Goal: Task Accomplishment & Management: Manage account settings

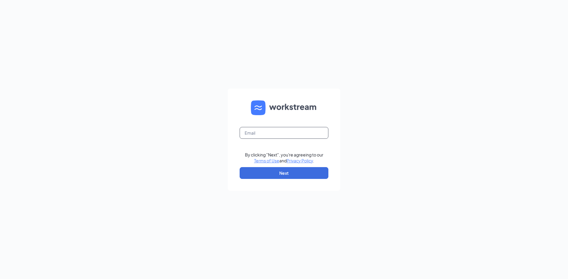
click at [271, 135] on input "text" at bounding box center [283, 133] width 89 height 12
type input "[EMAIL_ADDRESS][DOMAIN_NAME]"
click at [281, 174] on button "Next" at bounding box center [283, 173] width 89 height 12
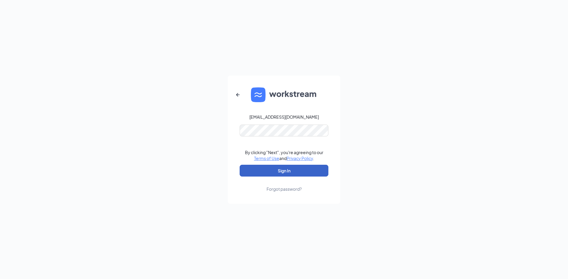
click at [278, 171] on button "Sign In" at bounding box center [283, 171] width 89 height 12
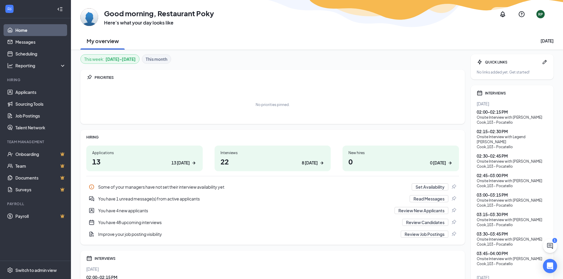
click at [130, 200] on div "You have 1 unread message(s) from active applicants" at bounding box center [252, 199] width 308 height 6
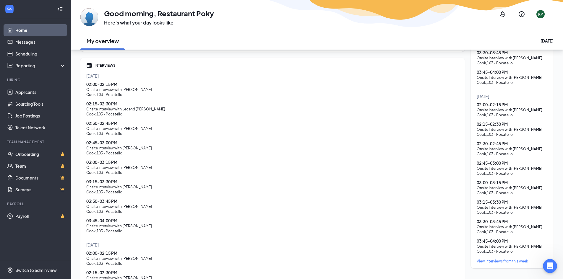
scroll to position [244, 0]
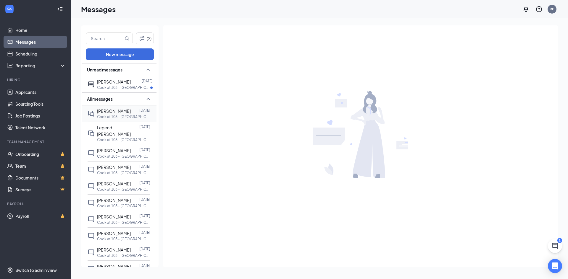
click at [111, 85] on div "[PERSON_NAME]" at bounding box center [114, 82] width 34 height 7
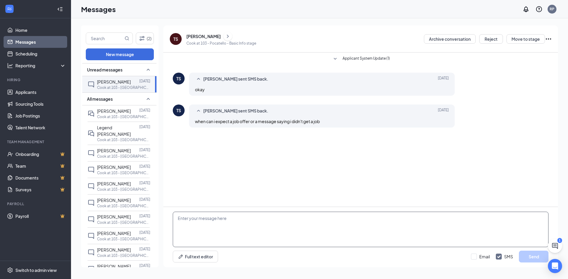
click at [277, 233] on textarea at bounding box center [360, 229] width 375 height 35
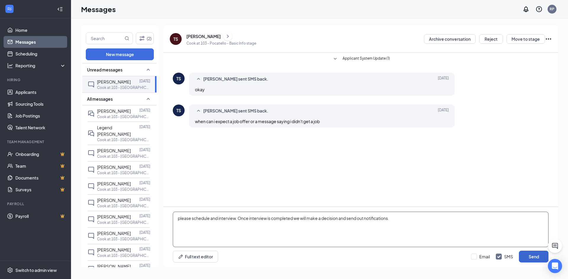
type textarea "please schedule and interview. Once interview is completed we will make a decis…"
click at [531, 255] on button "Send" at bounding box center [533, 257] width 30 height 12
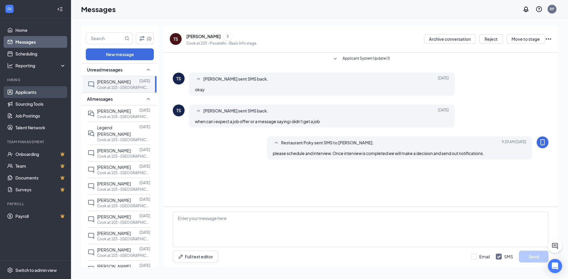
click at [29, 95] on link "Applicants" at bounding box center [40, 92] width 51 height 12
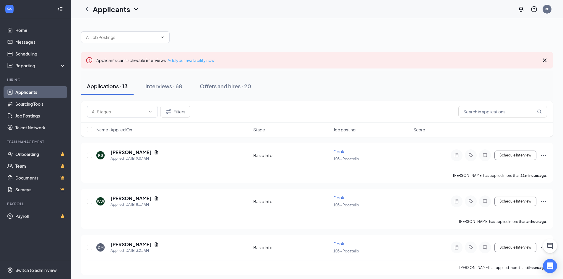
click at [179, 61] on link "Add your availability now" at bounding box center [191, 60] width 47 height 5
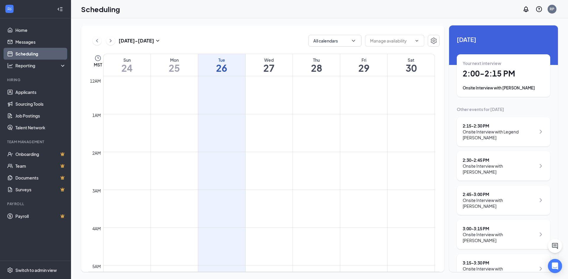
scroll to position [291, 0]
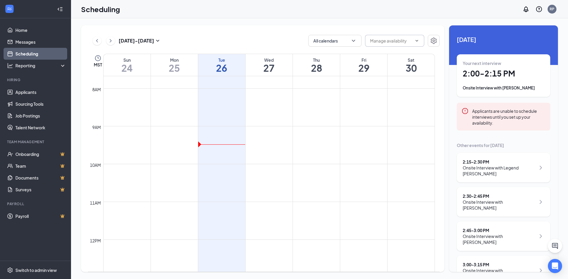
click at [386, 45] on span at bounding box center [394, 41] width 59 height 12
click at [484, 125] on div "Applicants are unable to schedule interviews until you set up your availability." at bounding box center [508, 117] width 73 height 18
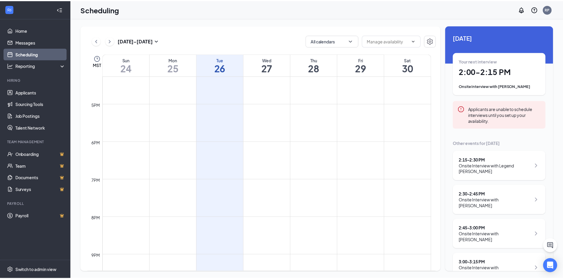
scroll to position [0, 0]
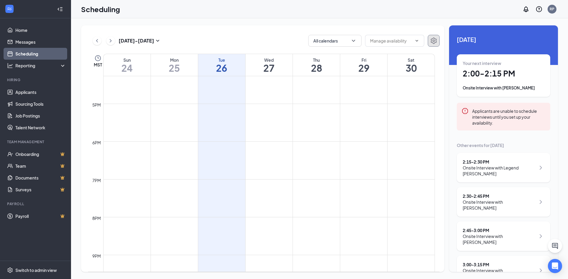
click at [437, 39] on icon "Settings" at bounding box center [433, 40] width 7 height 7
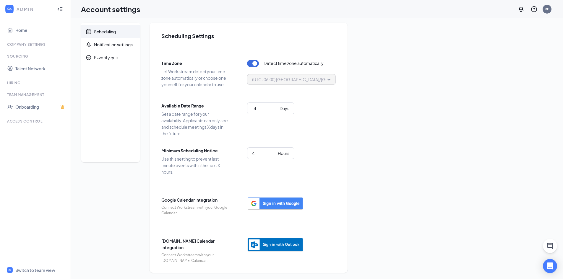
scroll to position [4, 0]
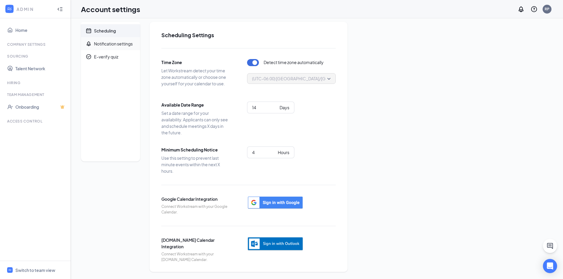
click at [119, 42] on div "Notification settings" at bounding box center [113, 44] width 39 height 6
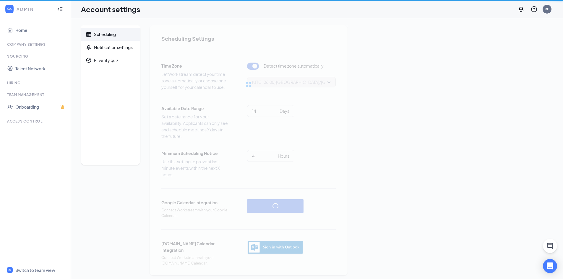
scroll to position [4, 0]
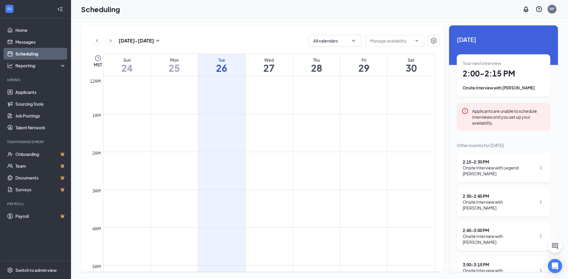
scroll to position [291, 0]
click at [392, 40] on input "text" at bounding box center [391, 41] width 42 height 7
click at [432, 43] on icon "Settings" at bounding box center [433, 41] width 6 height 7
click at [24, 163] on link "Team" at bounding box center [40, 166] width 51 height 12
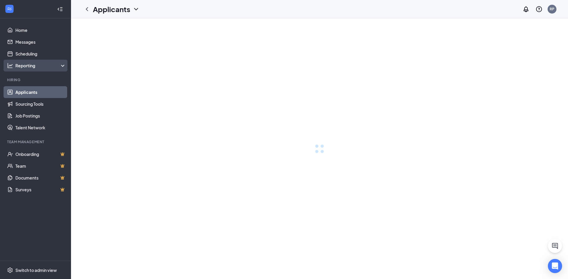
drag, startPoint x: 28, startPoint y: 79, endPoint x: 33, endPoint y: 64, distance: 15.5
click at [33, 67] on div "Reporting" at bounding box center [40, 66] width 51 height 6
click at [33, 64] on div "Reporting" at bounding box center [40, 66] width 51 height 6
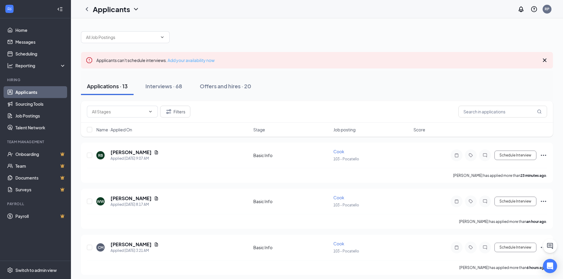
click at [187, 59] on link "Add your availability now" at bounding box center [191, 60] width 47 height 5
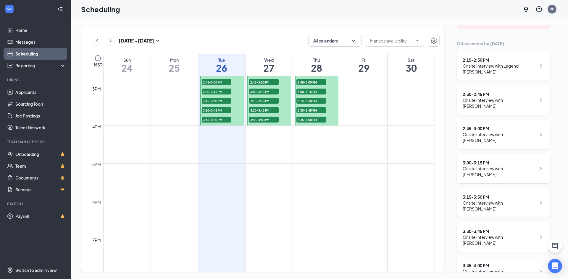
scroll to position [557, 0]
drag, startPoint x: 269, startPoint y: 135, endPoint x: 253, endPoint y: 137, distance: 16.6
click at [253, 137] on td at bounding box center [268, 138] width 331 height 9
click at [266, 125] on td at bounding box center [268, 129] width 331 height 9
drag, startPoint x: 268, startPoint y: 124, endPoint x: 268, endPoint y: 130, distance: 5.6
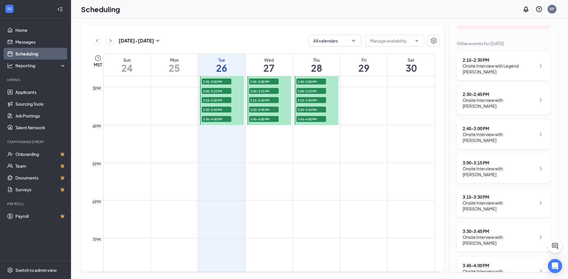
click at [267, 136] on td at bounding box center [268, 138] width 331 height 9
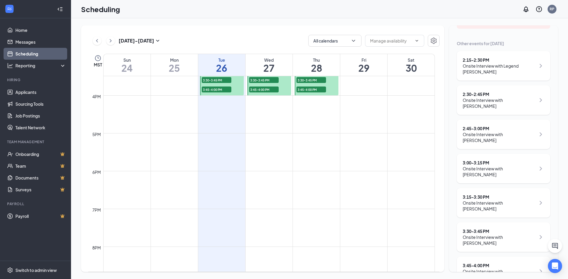
scroll to position [645, 0]
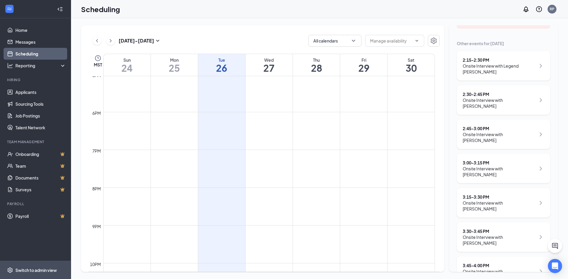
click at [36, 271] on div "Switch to admin view" at bounding box center [35, 270] width 41 height 6
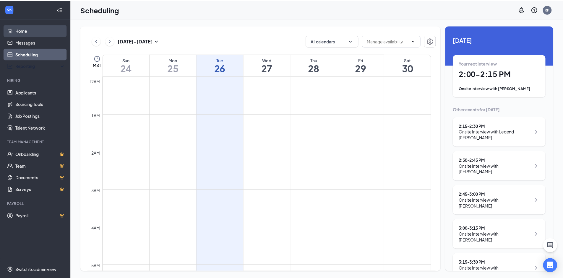
scroll to position [291, 0]
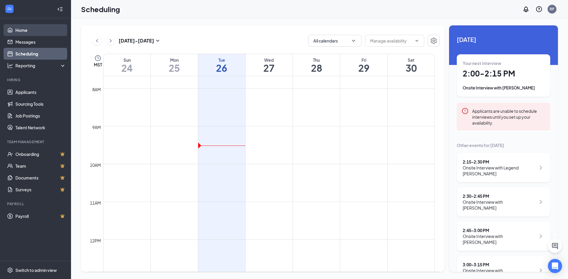
click at [25, 30] on link "Home" at bounding box center [40, 30] width 51 height 12
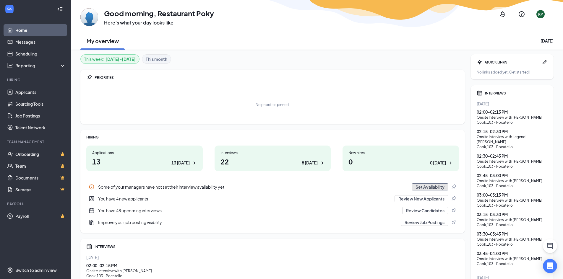
click at [417, 187] on button "Set Availability" at bounding box center [430, 187] width 37 height 7
click at [26, 107] on link "Sourcing Tools" at bounding box center [40, 104] width 51 height 12
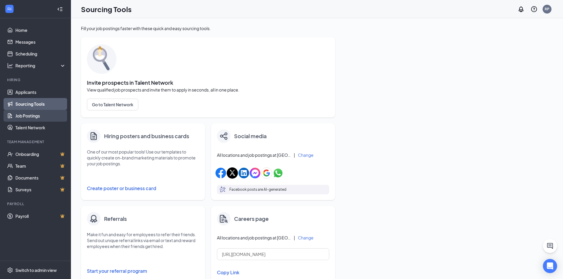
click at [30, 119] on link "Job Postings" at bounding box center [40, 116] width 51 height 12
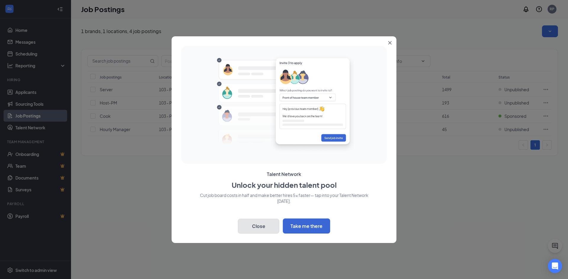
click at [260, 222] on button "Close" at bounding box center [258, 226] width 41 height 15
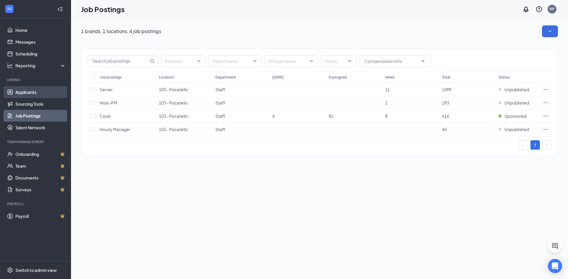
click at [36, 91] on link "Applicants" at bounding box center [40, 92] width 51 height 12
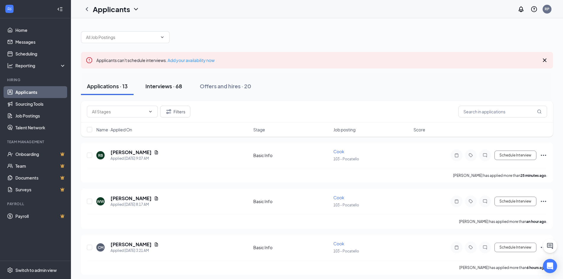
click at [168, 88] on div "Interviews · 68" at bounding box center [163, 85] width 37 height 7
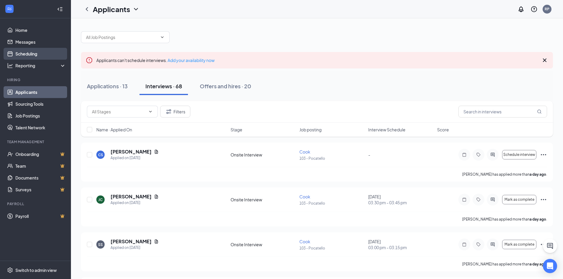
click at [30, 53] on link "Scheduling" at bounding box center [40, 54] width 51 height 12
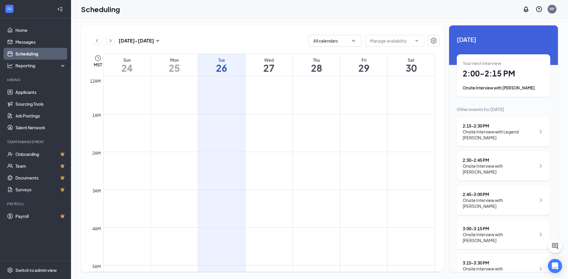
scroll to position [291, 0]
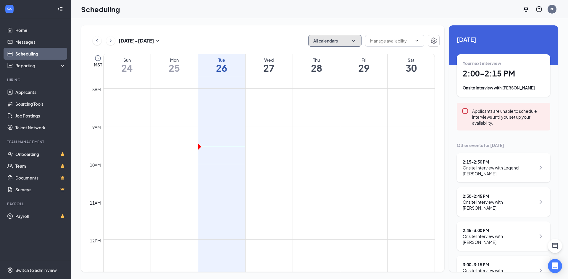
click at [330, 43] on button "All calendars" at bounding box center [334, 41] width 53 height 12
click at [427, 40] on button "button" at bounding box center [433, 41] width 12 height 12
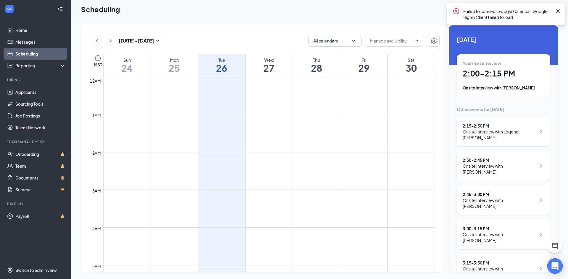
click at [559, 270] on div "Open Intercom Messenger" at bounding box center [555, 267] width 16 height 16
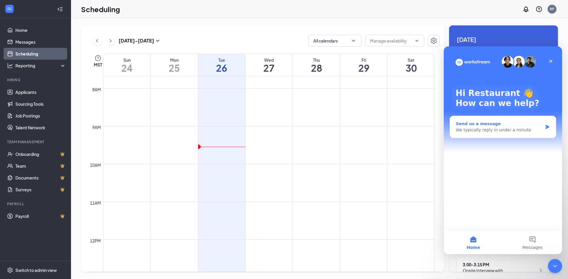
click at [487, 131] on div "We typically reply in under a minute" at bounding box center [498, 130] width 87 height 6
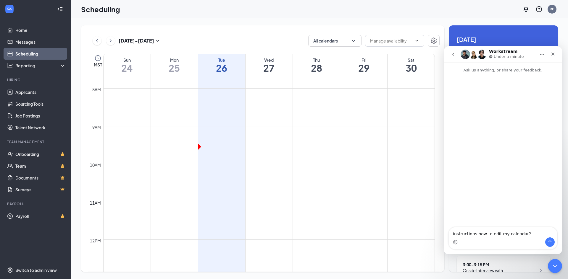
type textarea "instructions how to edit my calendar?"
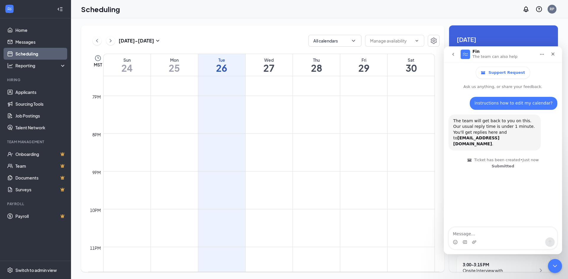
scroll to position [705, 0]
click at [107, 42] on button at bounding box center [110, 40] width 9 height 9
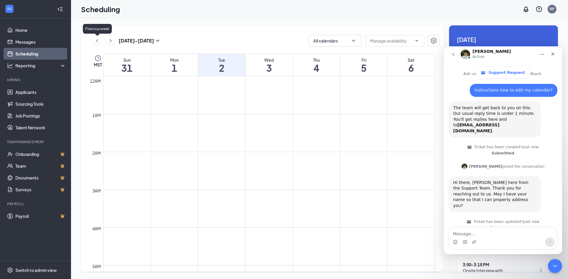
click at [98, 41] on icon "ChevronLeft" at bounding box center [97, 40] width 6 height 7
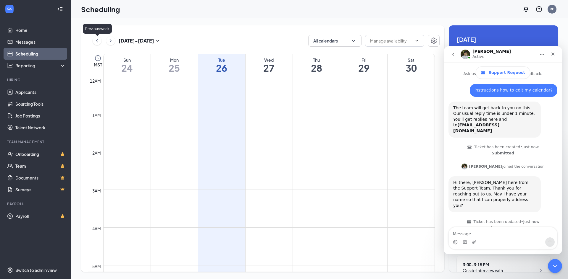
scroll to position [291, 0]
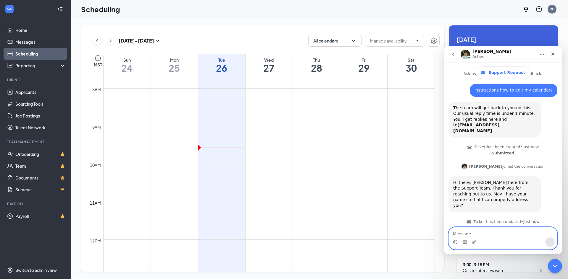
click at [483, 234] on textarea "Message…" at bounding box center [502, 233] width 108 height 10
type textarea "Keenan"
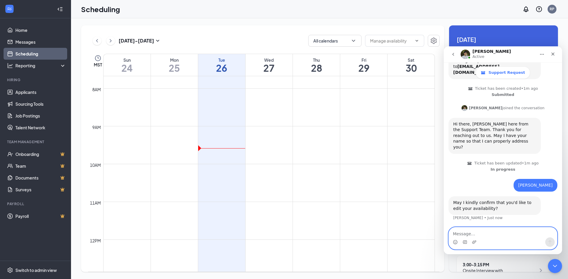
scroll to position [60, 0]
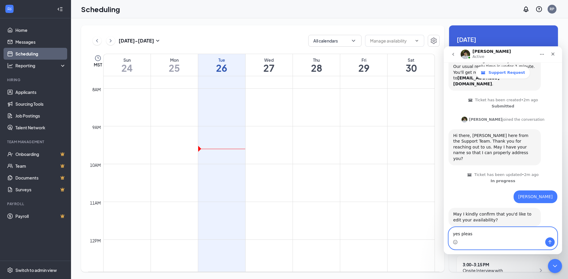
type textarea "yes please"
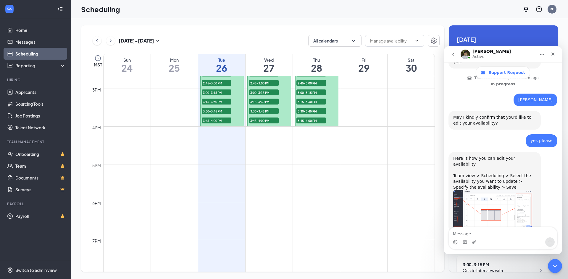
scroll to position [557, 0]
click at [219, 146] on td at bounding box center [268, 148] width 331 height 9
click at [209, 129] on td at bounding box center [268, 129] width 331 height 9
click at [92, 131] on td "4pm" at bounding box center [95, 125] width 15 height 9
click at [222, 127] on td at bounding box center [268, 129] width 331 height 9
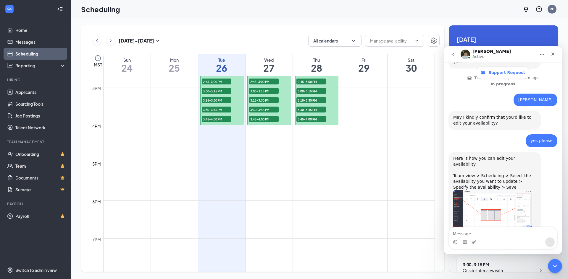
click at [219, 121] on span "3:45-4:00 PM" at bounding box center [217, 119] width 30 height 6
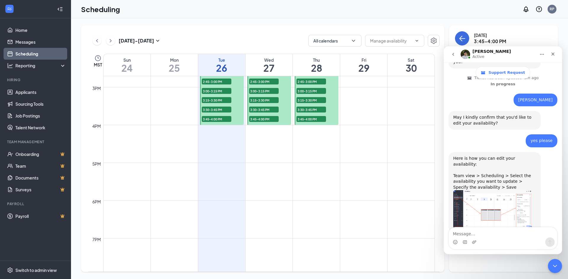
click at [505, 190] on img "James says…" at bounding box center [492, 209] width 79 height 38
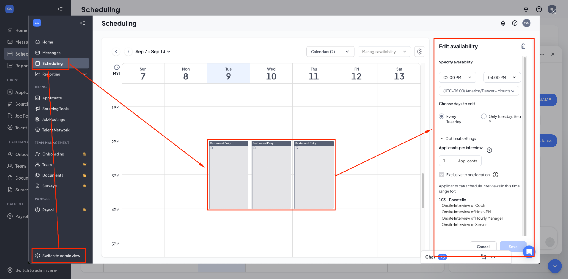
drag, startPoint x: 61, startPoint y: 144, endPoint x: 555, endPoint y: 30, distance: 506.6
click at [555, 30] on div "Intercom messenger" at bounding box center [284, 139] width 568 height 279
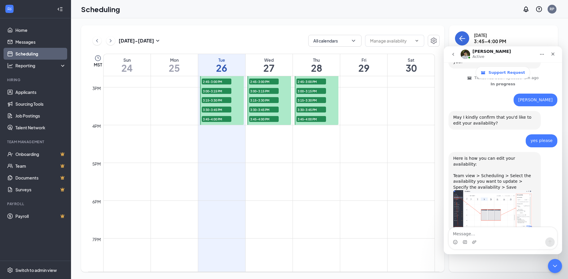
click at [220, 137] on td at bounding box center [268, 138] width 331 height 9
drag, startPoint x: 219, startPoint y: 137, endPoint x: 233, endPoint y: 113, distance: 26.9
click at [233, 113] on div at bounding box center [222, 87] width 44 height 75
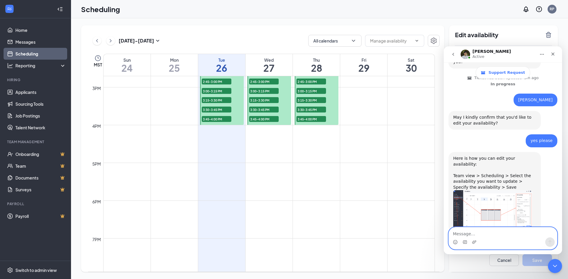
click at [475, 236] on textarea "Message…" at bounding box center [502, 233] width 108 height 10
type textarea "ok thank you!"
click at [547, 239] on button "Send a message…" at bounding box center [549, 242] width 9 height 9
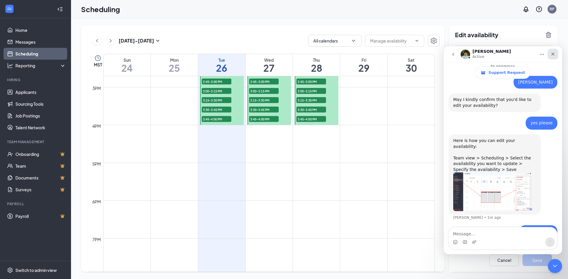
click at [552, 55] on icon "Close" at bounding box center [552, 54] width 3 height 3
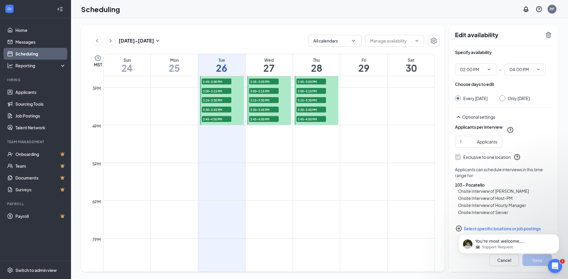
scroll to position [0, 0]
click at [541, 69] on span "04:00 PM" at bounding box center [524, 70] width 41 height 12
click at [525, 140] on div "04:30 PM" at bounding box center [516, 139] width 17 height 7
type input "04:30 PM"
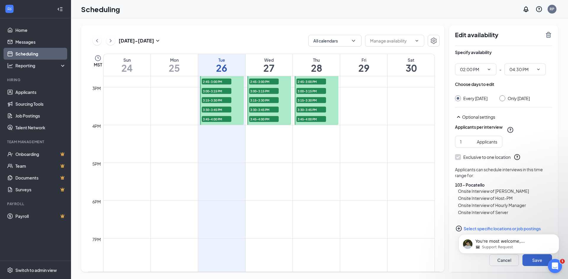
click html "You're most welcome, Keenan! I hope I was able to help. May I know if there's a…"
click at [537, 267] on div "Cancel Save" at bounding box center [503, 261] width 109 height 24
click at [529, 260] on body "You're most welcome, Keenan! I hope I was able to help. May I know if there's a…" at bounding box center [509, 242] width 114 height 37
click at [284, 94] on div at bounding box center [269, 87] width 44 height 75
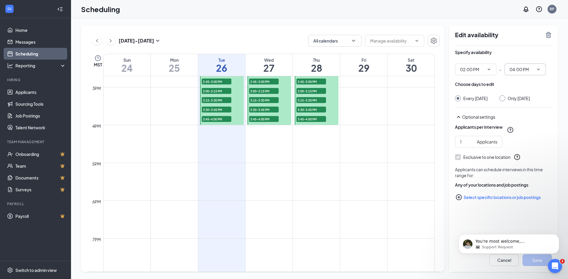
click at [536, 72] on span "04:00 PM" at bounding box center [524, 70] width 41 height 12
click at [537, 71] on icon "ChevronUp" at bounding box center [538, 69] width 5 height 5
click at [532, 69] on input "04:00 PM" at bounding box center [521, 69] width 24 height 7
drag, startPoint x: 519, startPoint y: 112, endPoint x: 524, endPoint y: 114, distance: 4.6
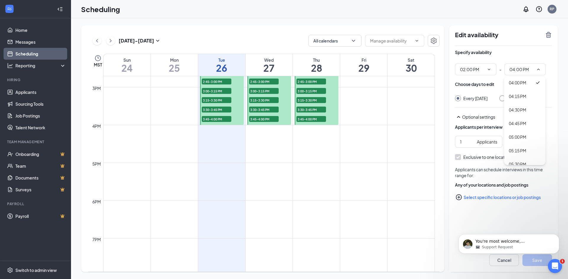
click at [519, 112] on div "04:30 PM" at bounding box center [516, 110] width 17 height 7
type input "04:30 PM"
click at [535, 260] on body "You're most welcome, Keenan! I hope I was able to help. May I know if there's a…" at bounding box center [509, 242] width 114 height 37
click at [327, 108] on div at bounding box center [316, 87] width 44 height 75
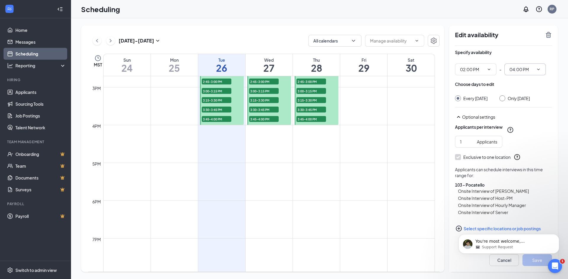
click at [530, 72] on input "04:00 PM" at bounding box center [521, 69] width 24 height 7
click at [536, 69] on icon "ChevronUp" at bounding box center [538, 69] width 5 height 5
click at [537, 69] on icon "ChevronDown" at bounding box center [538, 69] width 5 height 5
click at [521, 113] on div "04:30 PM" at bounding box center [524, 110] width 41 height 14
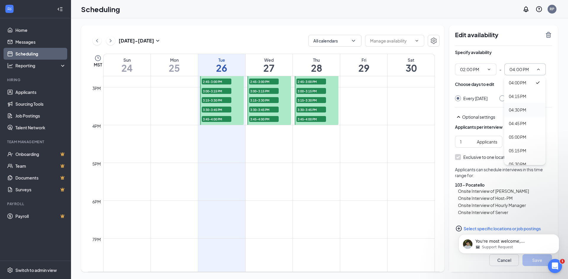
type input "04:30 PM"
click at [526, 259] on body "You're most welcome, Keenan! I hope I was able to help. May I know if there's a…" at bounding box center [509, 242] width 114 height 37
click at [111, 42] on icon "ChevronRight" at bounding box center [111, 40] width 6 height 7
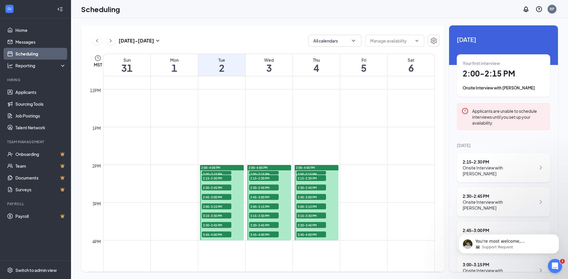
scroll to position [468, 0]
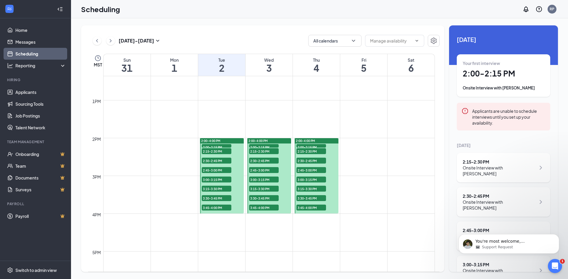
click at [175, 161] on td at bounding box center [268, 161] width 331 height 9
click at [181, 183] on td at bounding box center [268, 180] width 331 height 9
click at [166, 181] on td at bounding box center [268, 180] width 331 height 9
click at [166, 177] on td at bounding box center [268, 180] width 331 height 9
click at [174, 194] on td at bounding box center [268, 189] width 331 height 9
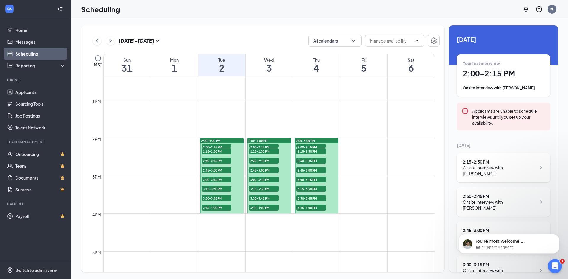
click at [175, 191] on td at bounding box center [268, 189] width 331 height 9
click at [175, 190] on td at bounding box center [268, 189] width 331 height 9
click at [166, 163] on td at bounding box center [268, 161] width 331 height 9
drag, startPoint x: 38, startPoint y: 57, endPoint x: 165, endPoint y: 84, distance: 129.6
click at [39, 57] on link "Scheduling" at bounding box center [40, 54] width 51 height 12
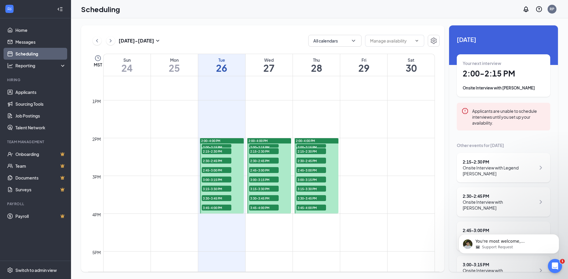
scroll to position [291, 0]
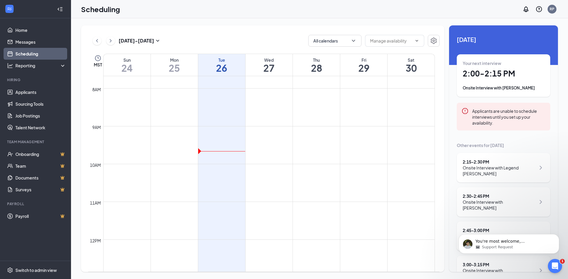
click at [164, 151] on td at bounding box center [268, 149] width 331 height 9
click at [110, 42] on icon "ChevronRight" at bounding box center [111, 40] width 2 height 3
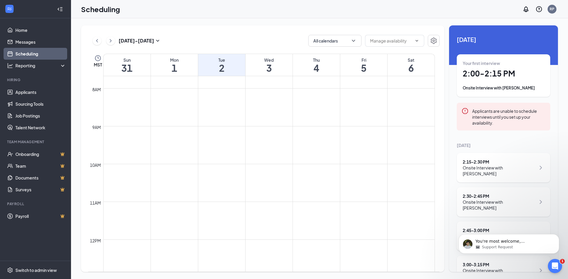
click at [163, 132] on td at bounding box center [268, 130] width 331 height 9
click at [168, 58] on div "Mon" at bounding box center [174, 60] width 47 height 6
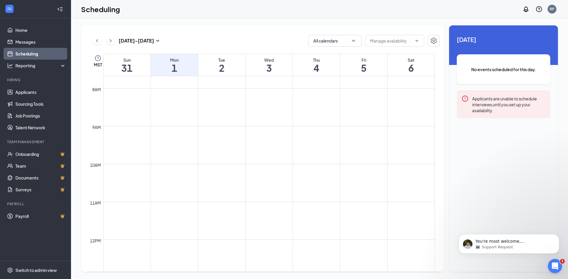
drag, startPoint x: 185, startPoint y: 174, endPoint x: 172, endPoint y: 175, distance: 13.1
click at [172, 175] on td at bounding box center [268, 178] width 331 height 9
click at [171, 148] on td at bounding box center [268, 149] width 331 height 9
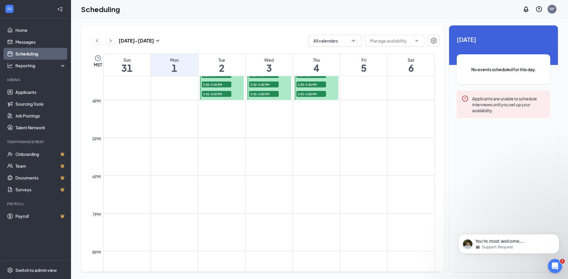
scroll to position [586, 0]
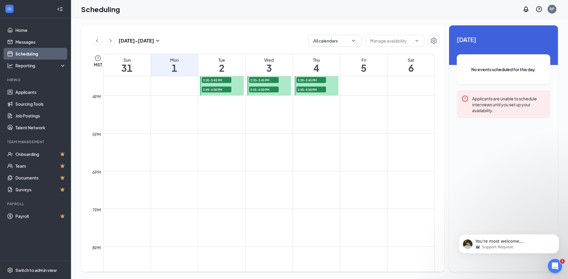
click at [171, 138] on td at bounding box center [268, 137] width 331 height 9
click at [164, 83] on td at bounding box center [268, 81] width 331 height 9
click at [248, 93] on div "3:45-4:00 PM 1" at bounding box center [263, 89] width 31 height 7
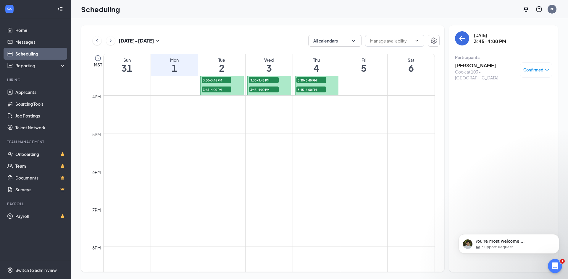
click at [236, 92] on div at bounding box center [222, 57] width 44 height 75
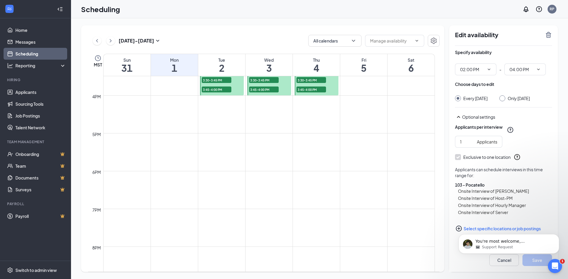
click at [175, 87] on td at bounding box center [268, 90] width 331 height 9
drag, startPoint x: 163, startPoint y: 64, endPoint x: 168, endPoint y: 64, distance: 5.9
click at [163, 64] on h1 "1" at bounding box center [174, 68] width 47 height 10
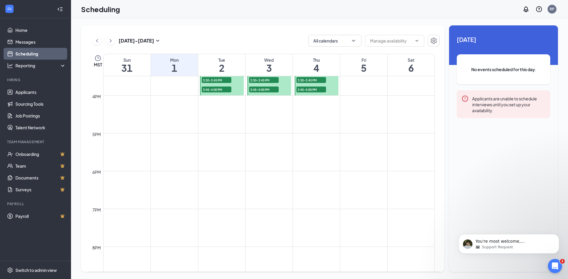
click at [217, 66] on h1 "2" at bounding box center [221, 68] width 47 height 10
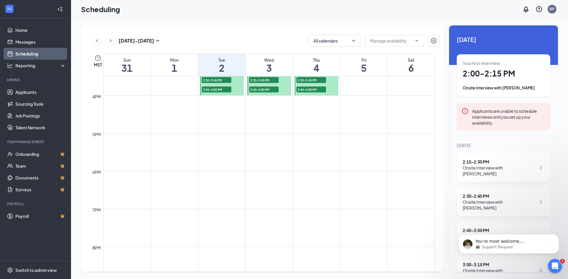
click at [238, 92] on div at bounding box center [222, 57] width 44 height 75
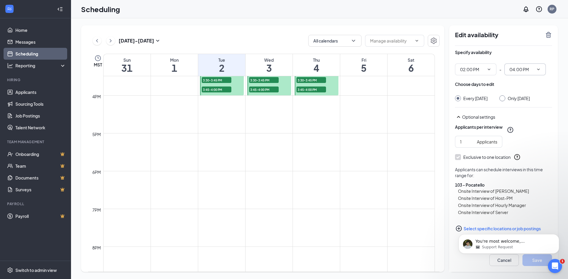
click at [520, 72] on input "04:00 PM" at bounding box center [521, 69] width 24 height 7
drag, startPoint x: 520, startPoint y: 72, endPoint x: 526, endPoint y: 69, distance: 6.8
click at [526, 69] on input "04:00 PM" at bounding box center [521, 69] width 24 height 7
click at [515, 70] on input "04:00 PM" at bounding box center [521, 69] width 24 height 7
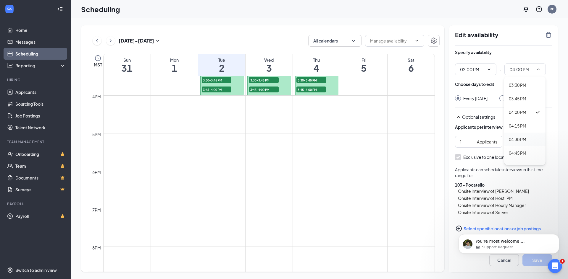
click at [522, 140] on div "04:30 PM" at bounding box center [516, 139] width 17 height 7
type input "04:30 PM"
click html "You're most welcome, Keenan! I hope I was able to help. May I know if there's a…"
click at [525, 258] on body "You're most welcome, Keenan! I hope I was able to help. May I know if there's a…" at bounding box center [509, 242] width 114 height 37
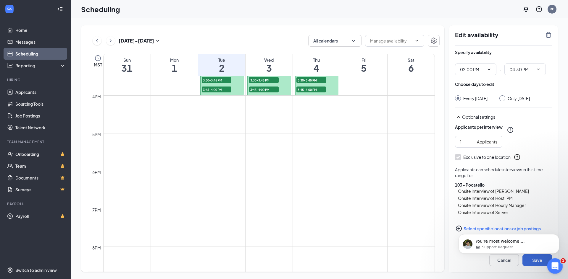
click at [552, 261] on icon "Open Intercom Messenger" at bounding box center [554, 266] width 10 height 10
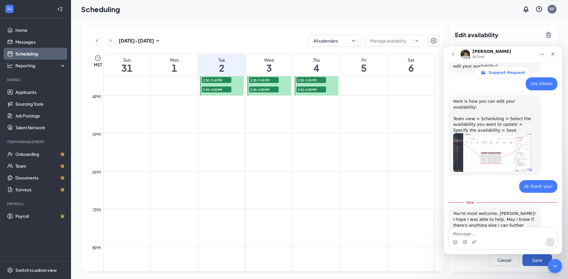
scroll to position [213, 0]
click at [552, 56] on icon "Close" at bounding box center [552, 54] width 5 height 5
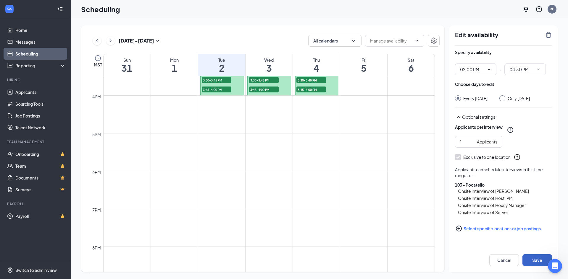
click at [532, 261] on button "Save" at bounding box center [537, 260] width 30 height 12
click at [532, 260] on div "Time range is changed Any applicants who already chose time slots in this range…" at bounding box center [284, 139] width 568 height 279
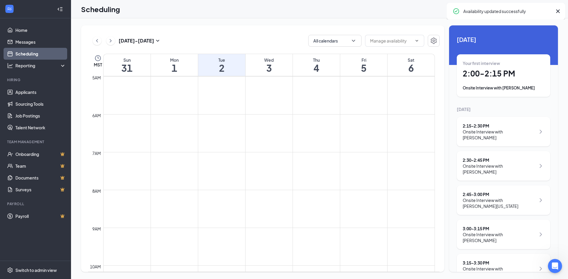
scroll to position [113, 0]
click at [100, 39] on button at bounding box center [97, 40] width 9 height 9
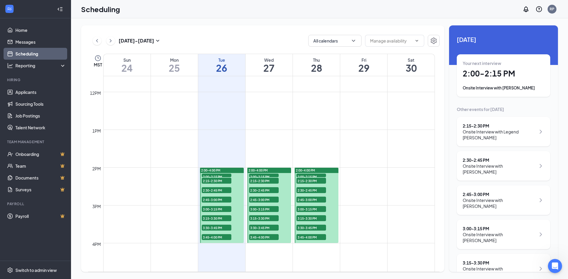
scroll to position [527, 0]
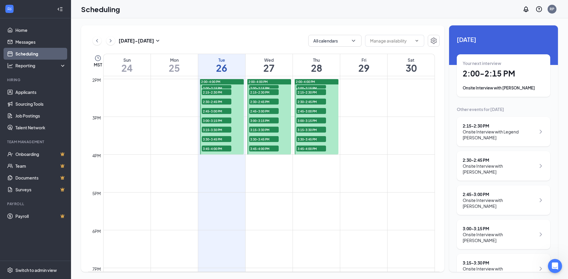
click at [170, 127] on td at bounding box center [268, 130] width 331 height 9
click at [173, 164] on td at bounding box center [268, 159] width 331 height 9
click at [173, 164] on td at bounding box center [268, 168] width 331 height 9
click at [113, 43] on icon "ChevronRight" at bounding box center [111, 40] width 6 height 7
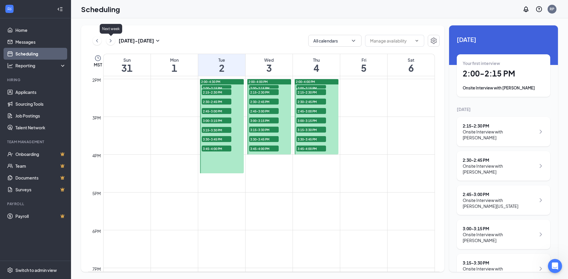
scroll to position [291, 0]
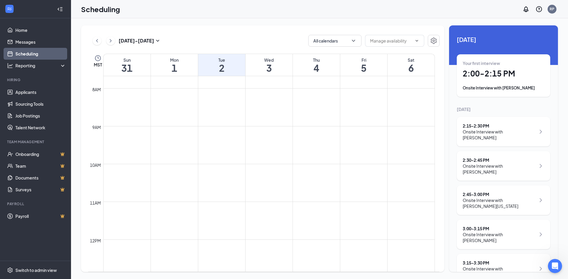
click at [176, 67] on h1 "1" at bounding box center [174, 68] width 47 height 10
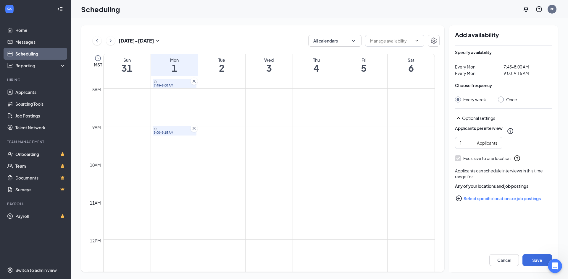
click at [192, 80] on icon "Cross" at bounding box center [194, 81] width 6 height 6
click at [192, 130] on icon "Cross" at bounding box center [193, 128] width 3 height 3
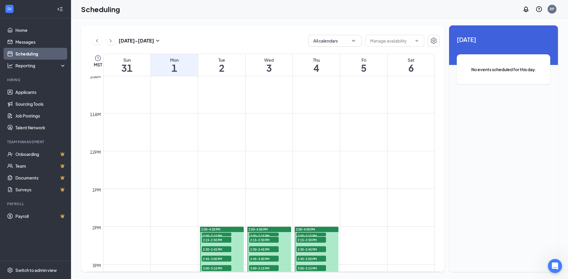
scroll to position [468, 0]
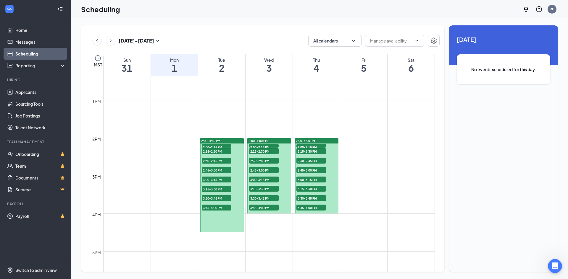
click at [176, 198] on td at bounding box center [268, 199] width 331 height 9
click at [174, 178] on td at bounding box center [268, 180] width 331 height 9
drag, startPoint x: 166, startPoint y: 177, endPoint x: 166, endPoint y: 192, distance: 15.1
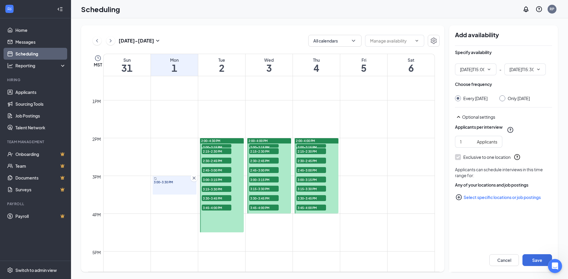
type input "03:00 PM"
click at [539, 70] on icon "ChevronDown" at bounding box center [538, 69] width 5 height 5
drag, startPoint x: 511, startPoint y: 156, endPoint x: 524, endPoint y: 121, distance: 37.7
click at [524, 121] on div "12:15 AM 12:30 AM 12:45 AM 01:00 AM 01:15 AM 01:30 AM 01:45 AM 02:00 AM 02:15 A…" at bounding box center [524, 121] width 41 height 89
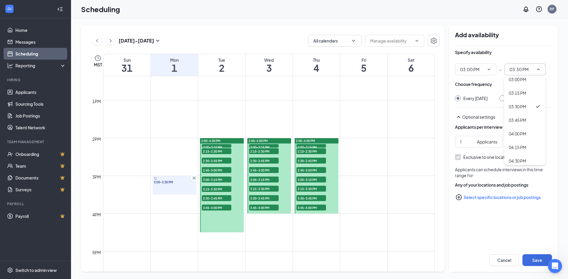
scroll to position [798, 0]
click at [525, 154] on div "04:15 PM" at bounding box center [516, 155] width 17 height 7
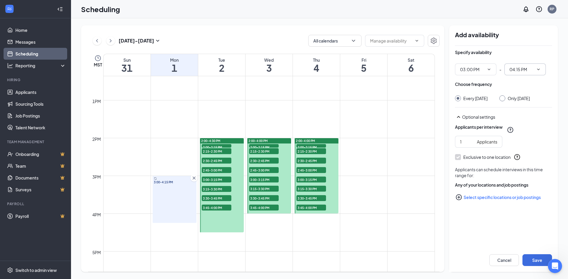
click at [536, 70] on icon "ChevronDown" at bounding box center [538, 69] width 5 height 5
click at [525, 137] on div "04:30 PM" at bounding box center [516, 139] width 17 height 7
type input "04:30 PM"
click at [540, 51] on div "Specify availability" at bounding box center [503, 55] width 97 height 12
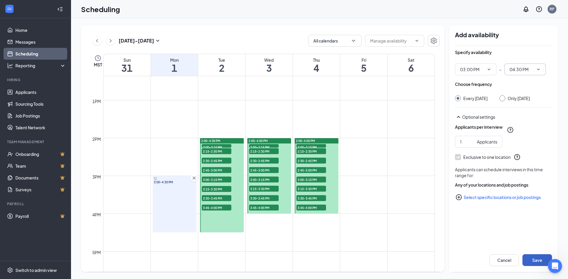
click at [532, 260] on button "Save" at bounding box center [537, 260] width 30 height 12
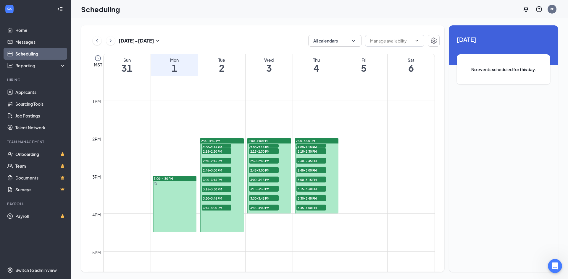
click at [181, 220] on div at bounding box center [175, 204] width 44 height 56
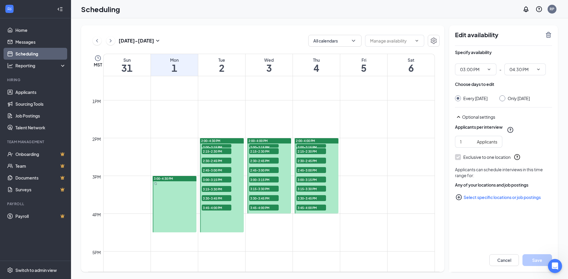
click at [511, 99] on div "Only Monday, Sep 1" at bounding box center [518, 98] width 22 height 6
click at [503, 99] on input "Only Monday, Sep 1" at bounding box center [501, 97] width 4 height 4
radio input "true"
radio input "false"
click at [269, 228] on td at bounding box center [268, 227] width 331 height 9
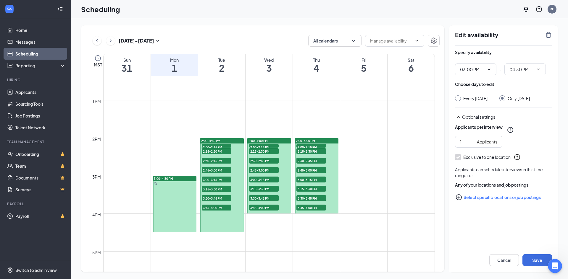
click at [287, 205] on div at bounding box center [269, 175] width 44 height 75
click at [524, 71] on input "04:00 PM" at bounding box center [521, 69] width 24 height 7
drag, startPoint x: 521, startPoint y: 70, endPoint x: 515, endPoint y: 71, distance: 5.7
click at [515, 71] on input "04:00 PM" at bounding box center [521, 69] width 24 height 7
click at [535, 67] on span "04:00 PM" at bounding box center [524, 70] width 41 height 12
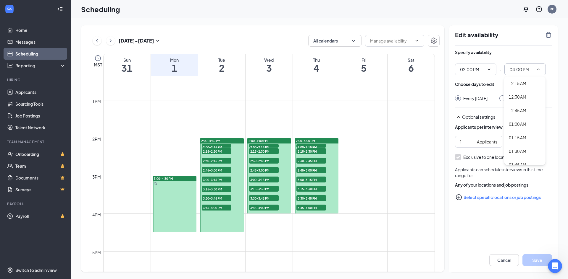
click at [536, 67] on icon "ChevronUp" at bounding box center [538, 69] width 5 height 5
click at [536, 69] on icon "ChevronDown" at bounding box center [538, 69] width 5 height 5
click at [522, 106] on div "04:30 PM" at bounding box center [516, 105] width 17 height 7
type input "04:30 PM"
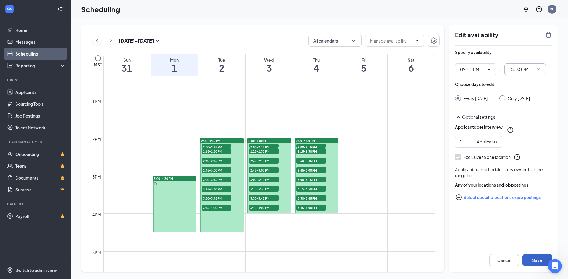
click at [530, 259] on button "Save" at bounding box center [537, 260] width 30 height 12
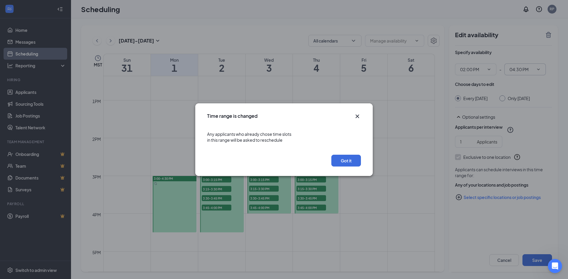
click at [356, 115] on icon "Cross" at bounding box center [357, 116] width 4 height 4
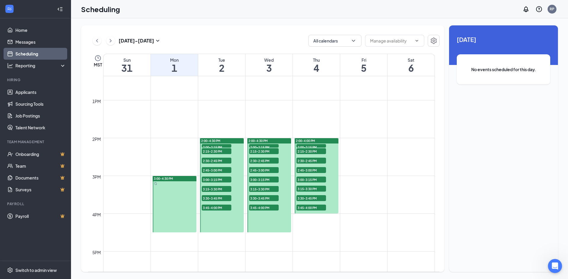
drag, startPoint x: 330, startPoint y: 203, endPoint x: 330, endPoint y: 208, distance: 5.1
click at [330, 208] on link "2:00-4:00 PM 2:00-2:15 PM 1 2:15-2:30 PM 1 2:30-2:45 PM 1 2:45-3:00 PM 1 3:00-3…" at bounding box center [315, 176] width 45 height 76
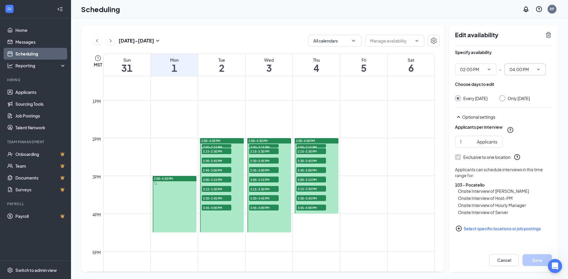
click at [518, 71] on input "04:00 PM" at bounding box center [521, 69] width 24 height 7
click at [534, 113] on div "04:30 PM" at bounding box center [524, 110] width 41 height 14
type input "04:30 PM"
click at [537, 260] on button "Save" at bounding box center [537, 260] width 30 height 12
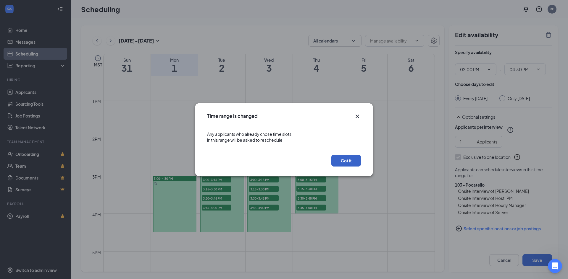
click at [353, 161] on button "Got it" at bounding box center [346, 161] width 30 height 12
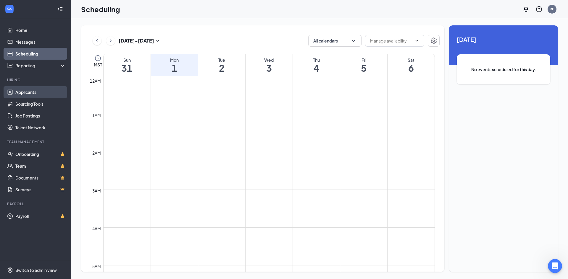
click at [33, 93] on link "Applicants" at bounding box center [40, 92] width 51 height 12
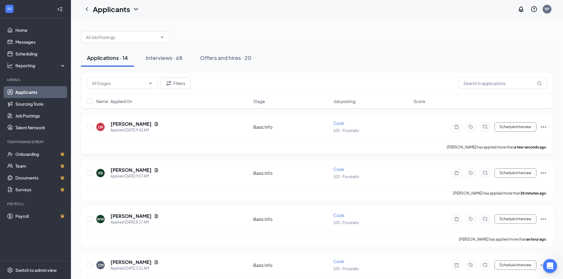
click at [525, 132] on div "Schedule Interview" at bounding box center [494, 127] width 106 height 12
click at [516, 129] on button "Schedule Interview" at bounding box center [515, 126] width 42 height 9
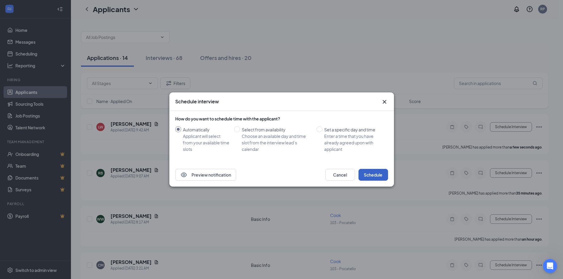
click at [372, 171] on button "Schedule" at bounding box center [374, 175] width 30 height 12
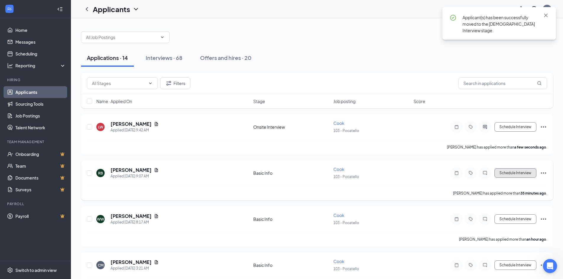
click at [515, 172] on button "Schedule Interview" at bounding box center [515, 172] width 42 height 9
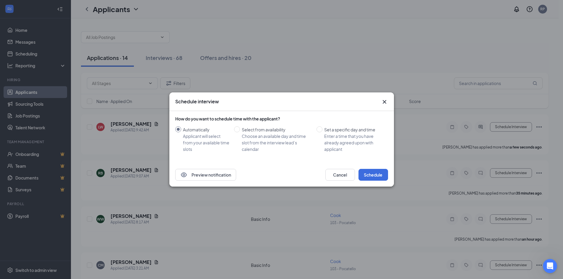
click at [381, 160] on div "How do you want to schedule time with the applicant? Automatically Applicant wi…" at bounding box center [281, 137] width 213 height 52
click at [378, 177] on button "Schedule" at bounding box center [374, 175] width 30 height 12
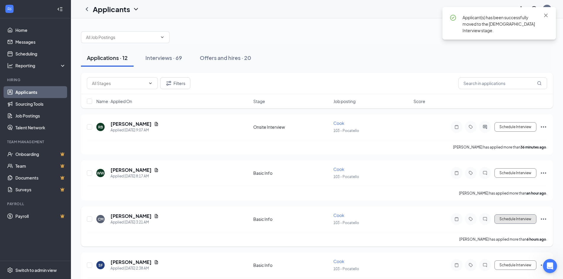
click at [508, 220] on button "Schedule Interview" at bounding box center [515, 219] width 42 height 9
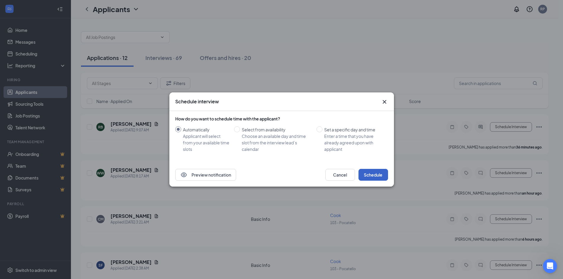
click at [377, 174] on button "Schedule" at bounding box center [374, 175] width 30 height 12
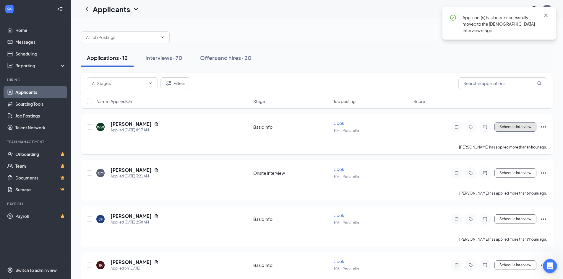
click at [504, 128] on button "Schedule Interview" at bounding box center [515, 126] width 42 height 9
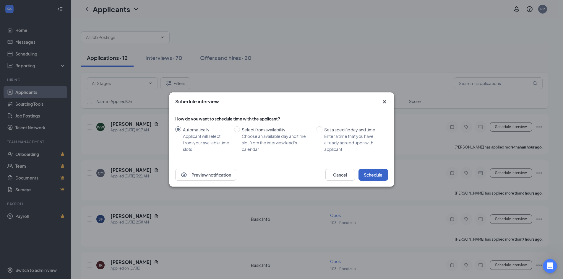
click at [369, 175] on button "Schedule" at bounding box center [374, 175] width 30 height 12
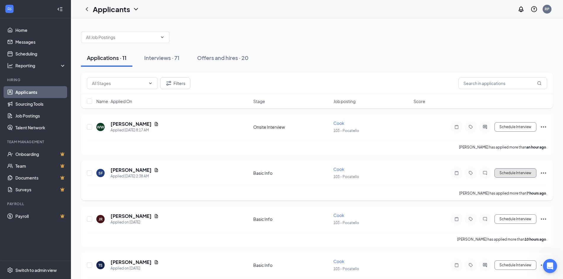
click at [531, 174] on button "Schedule Interview" at bounding box center [515, 172] width 42 height 9
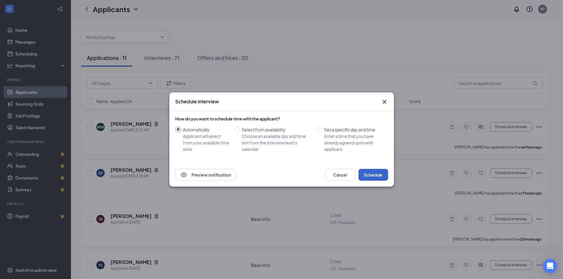
click at [365, 174] on button "Schedule" at bounding box center [374, 175] width 30 height 12
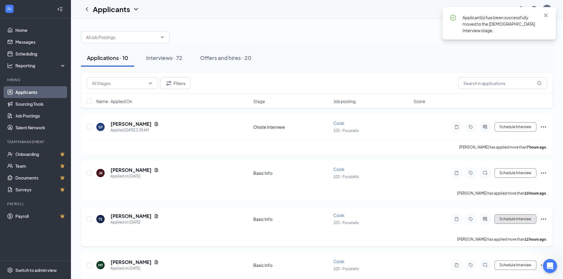
click at [505, 217] on button "Schedule Interview" at bounding box center [515, 219] width 42 height 9
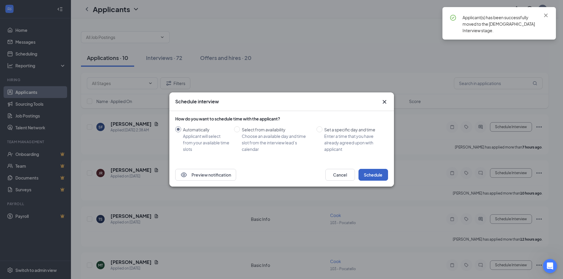
click at [375, 178] on button "Schedule" at bounding box center [374, 175] width 30 height 12
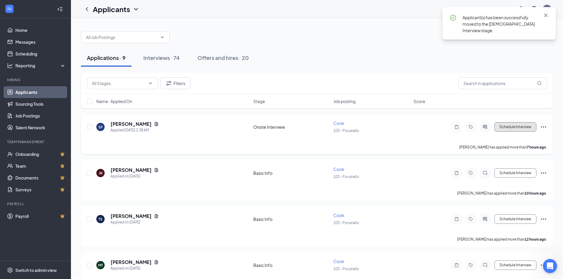
click at [525, 129] on button "Schedule Interview" at bounding box center [515, 126] width 42 height 9
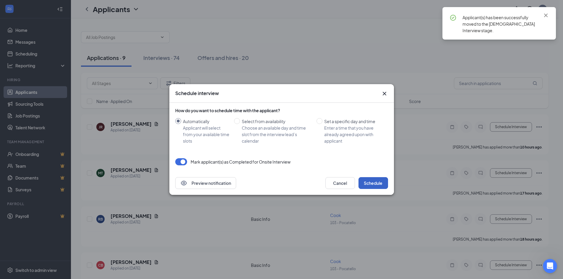
click at [366, 184] on button "Schedule" at bounding box center [374, 183] width 30 height 12
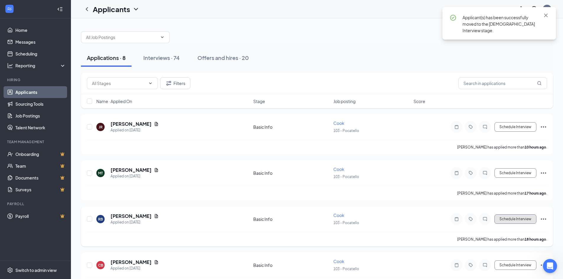
click at [514, 222] on button "Schedule Interview" at bounding box center [515, 219] width 42 height 9
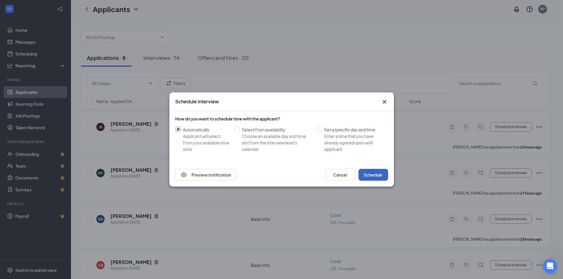
click at [373, 173] on button "Schedule" at bounding box center [374, 175] width 30 height 12
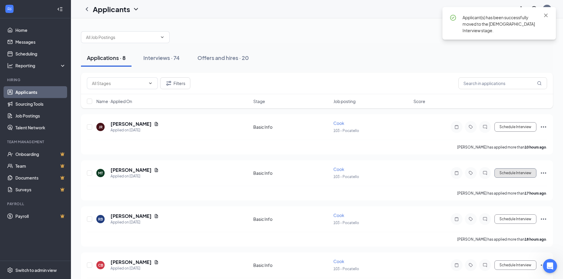
click at [507, 174] on button "Schedule Interview" at bounding box center [515, 172] width 42 height 9
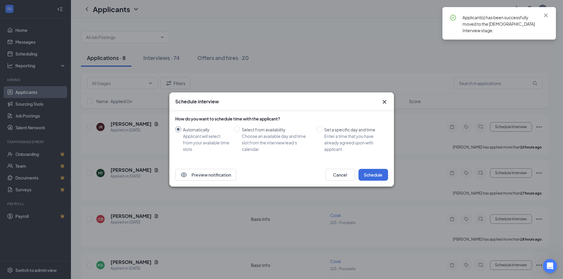
click at [374, 163] on div "How do you want to schedule time with the applicant? Automatically Applicant wi…" at bounding box center [281, 137] width 213 height 52
click at [378, 174] on button "Schedule" at bounding box center [374, 175] width 30 height 12
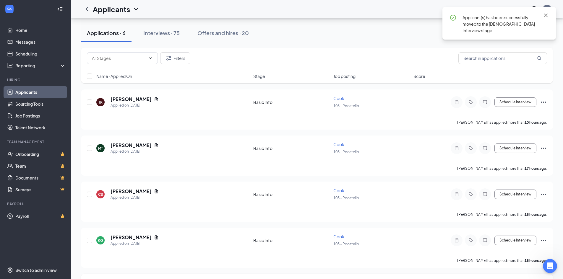
scroll to position [59, 0]
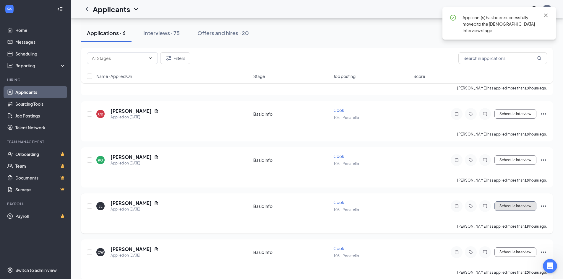
click at [516, 207] on button "Schedule Interview" at bounding box center [515, 206] width 42 height 9
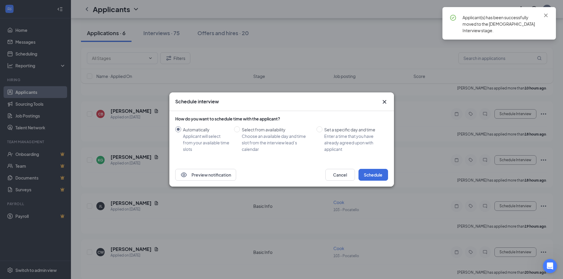
click at [381, 168] on div "Preview notification Cancel Schedule" at bounding box center [281, 175] width 225 height 24
click at [381, 173] on button "Schedule" at bounding box center [374, 175] width 30 height 12
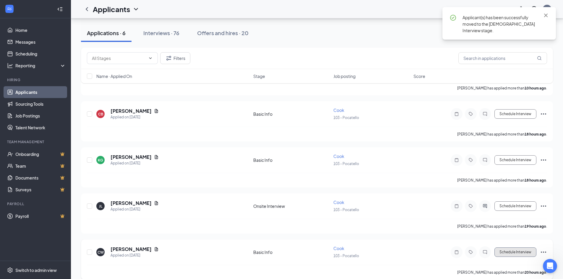
click at [517, 252] on button "Schedule Interview" at bounding box center [515, 252] width 42 height 9
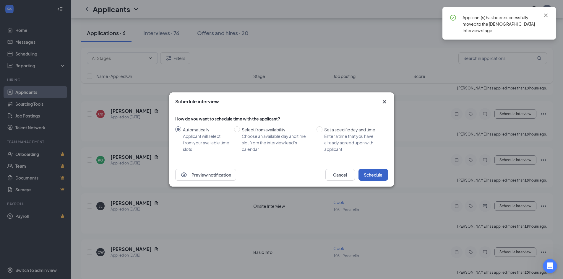
click at [378, 176] on button "Schedule" at bounding box center [374, 175] width 30 height 12
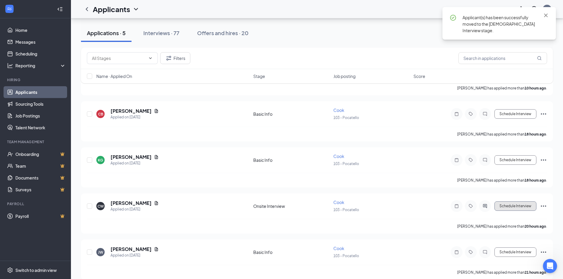
click at [513, 210] on button "Schedule Interview" at bounding box center [515, 206] width 42 height 9
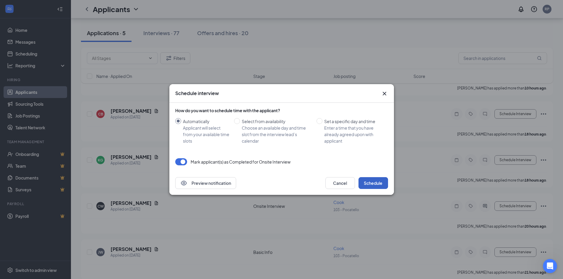
click at [377, 183] on button "Schedule" at bounding box center [374, 183] width 30 height 12
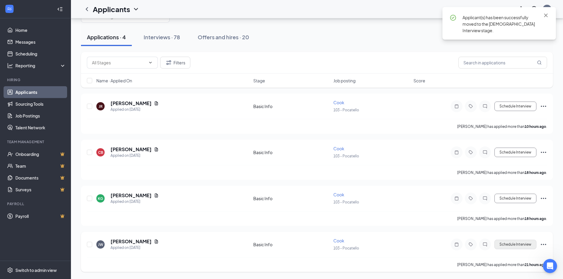
scroll to position [21, 0]
click at [519, 244] on button "Schedule Interview" at bounding box center [515, 244] width 42 height 9
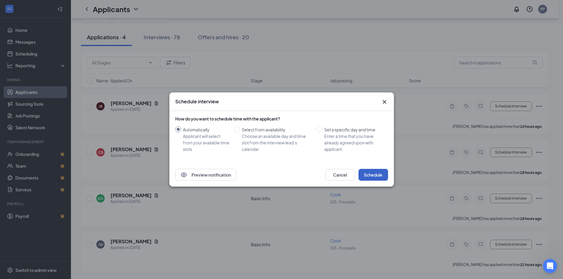
click at [378, 179] on button "Schedule" at bounding box center [374, 175] width 30 height 12
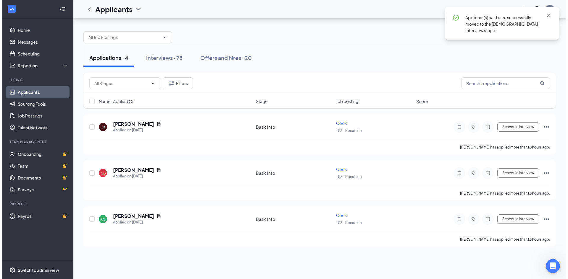
scroll to position [0, 0]
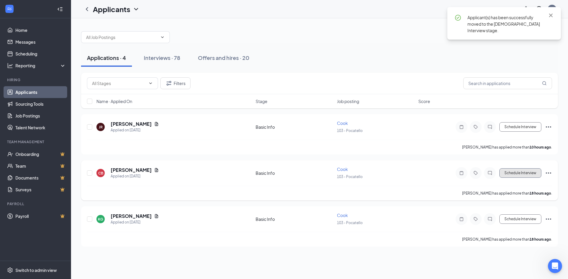
click at [513, 174] on button "Schedule Interview" at bounding box center [520, 172] width 42 height 9
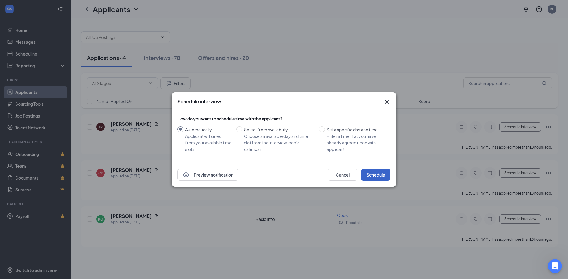
click at [380, 176] on button "Schedule" at bounding box center [376, 175] width 30 height 12
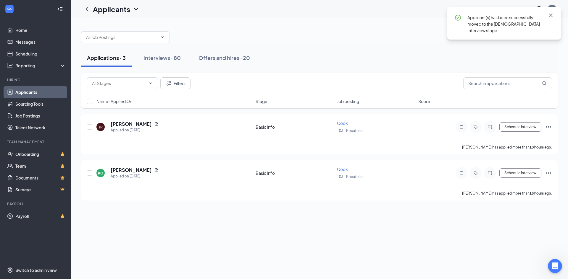
click at [518, 221] on div "Applications · 3 Interviews · 80 Offers and hires · 20 Filters Name · Applied O…" at bounding box center [319, 148] width 497 height 261
click at [510, 172] on button "Schedule Interview" at bounding box center [520, 172] width 42 height 9
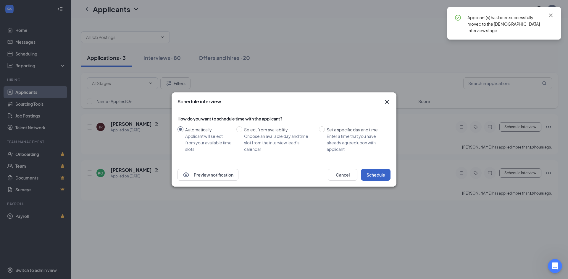
click at [375, 178] on button "Schedule" at bounding box center [376, 175] width 30 height 12
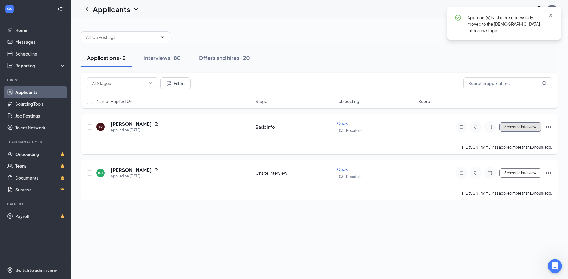
click at [512, 127] on button "Schedule Interview" at bounding box center [520, 126] width 42 height 9
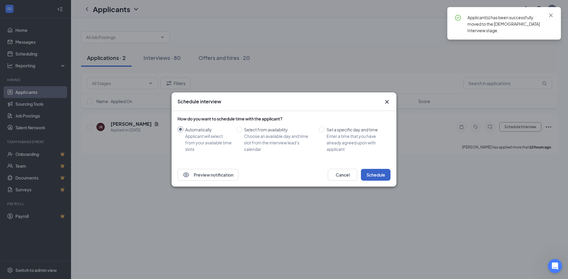
click at [381, 174] on button "Schedule" at bounding box center [376, 175] width 30 height 12
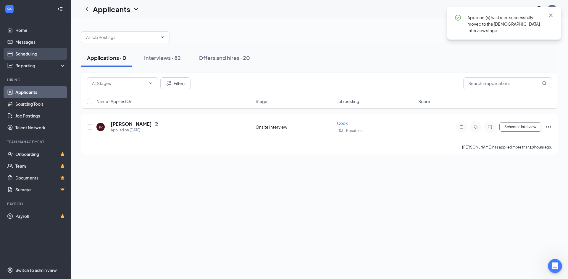
click at [34, 52] on link "Scheduling" at bounding box center [40, 54] width 51 height 12
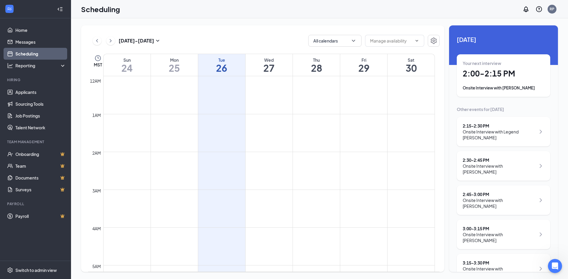
scroll to position [291, 0]
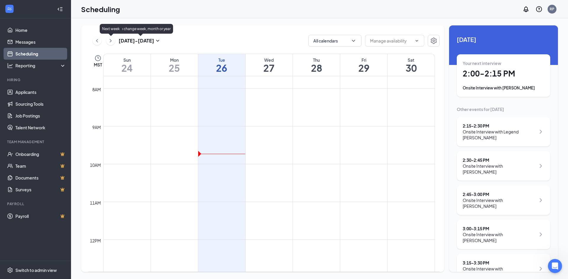
click at [113, 40] on icon "ChevronRight" at bounding box center [111, 40] width 6 height 7
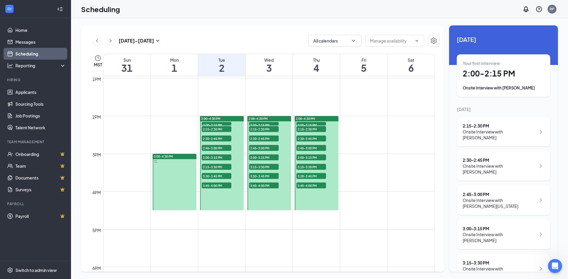
scroll to position [497, 0]
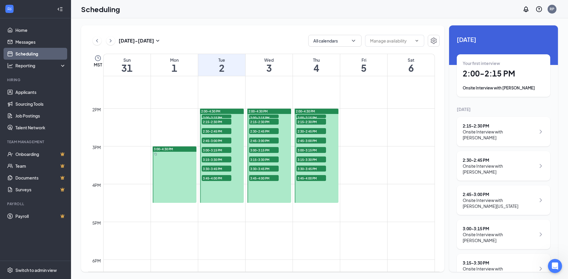
drag, startPoint x: 181, startPoint y: 162, endPoint x: 168, endPoint y: 164, distance: 13.5
click at [168, 164] on link "3:00-4:30 PM" at bounding box center [173, 174] width 45 height 57
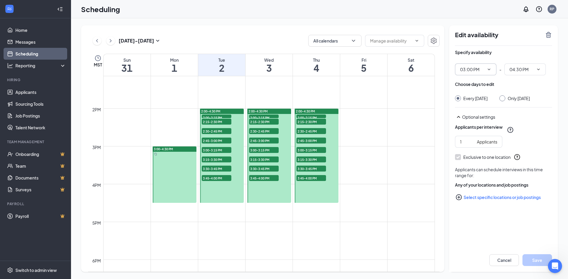
click at [489, 69] on icon "ChevronDown" at bounding box center [488, 69] width 5 height 5
click at [477, 131] on div "03:30 PM" at bounding box center [467, 128] width 17 height 7
type input "03:30 PM"
type input "05:00 PM"
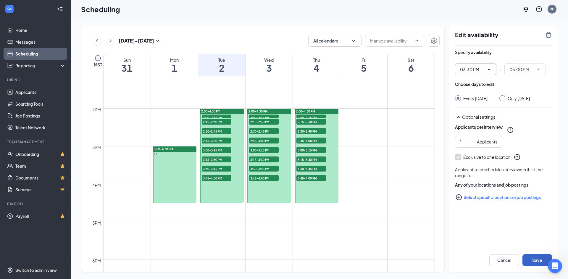
click at [531, 264] on button "Save" at bounding box center [537, 260] width 30 height 12
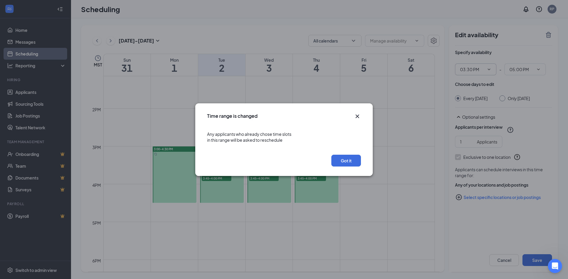
click at [356, 171] on div "Got it" at bounding box center [283, 162] width 177 height 27
click at [354, 164] on button "Got it" at bounding box center [346, 161] width 30 height 12
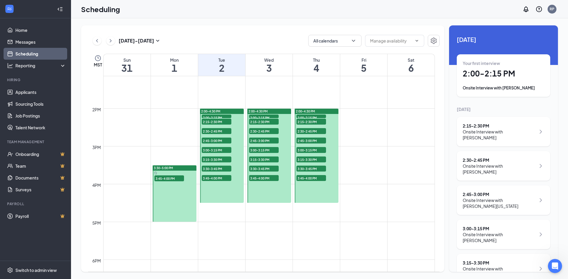
click at [170, 179] on span "3:45-4:00 PM" at bounding box center [169, 179] width 30 height 6
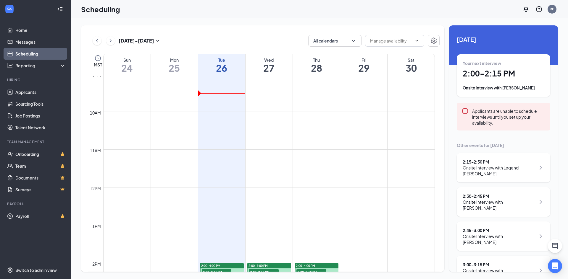
scroll to position [328, 0]
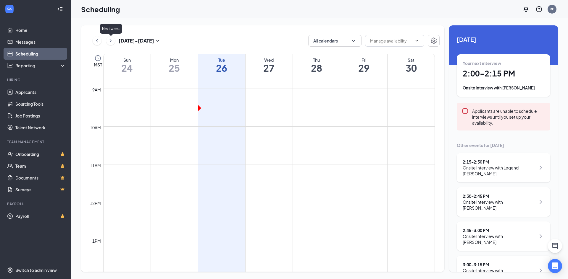
click at [110, 42] on icon "ChevronRight" at bounding box center [111, 40] width 6 height 7
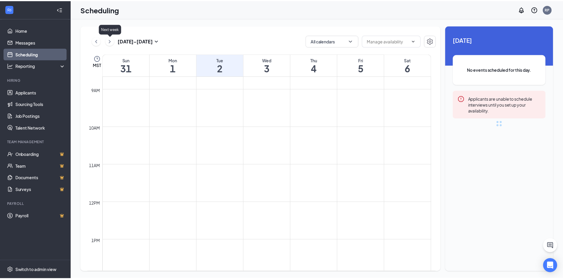
scroll to position [291, 0]
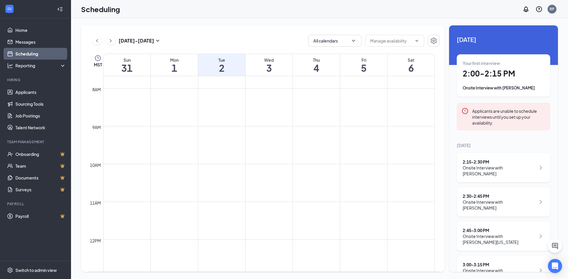
drag, startPoint x: 552, startPoint y: 51, endPoint x: 552, endPoint y: 48, distance: 3.0
click at [552, 48] on div "2 September Your first interview 2:00 - 2:15 PM Onsite Interview with Zoe Swank…" at bounding box center [503, 211] width 109 height 372
click at [553, 9] on div "RP" at bounding box center [551, 9] width 5 height 5
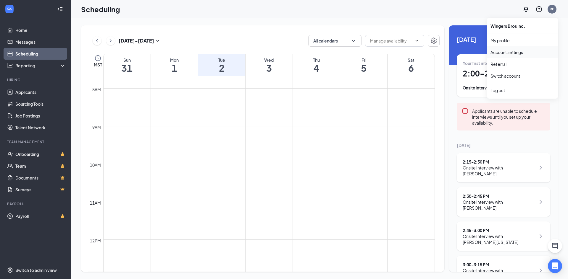
click at [515, 55] on link "Account settings" at bounding box center [522, 52] width 64 height 6
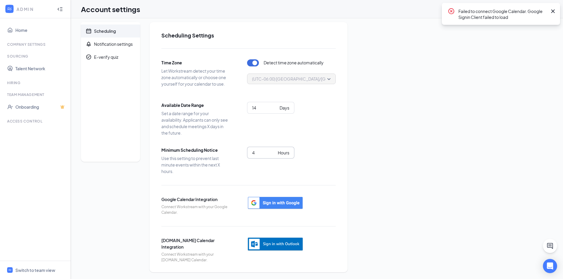
scroll to position [4, 0]
click at [100, 48] on span "Notification settings" at bounding box center [114, 43] width 41 height 13
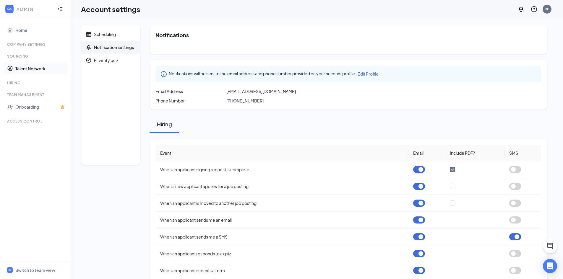
click at [25, 70] on link "Talent Network" at bounding box center [40, 69] width 51 height 12
